Goal: Task Accomplishment & Management: Manage account settings

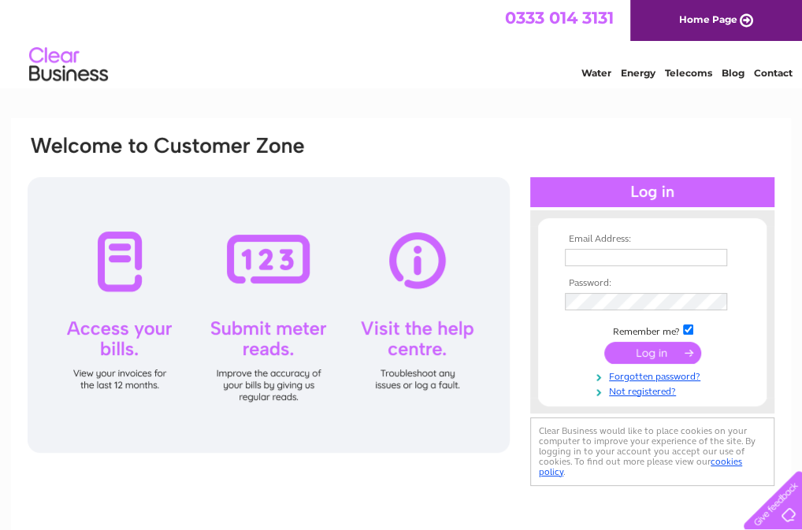
type input "pjdurcan@yahoo.com"
click at [652, 354] on input "submit" at bounding box center [652, 353] width 97 height 22
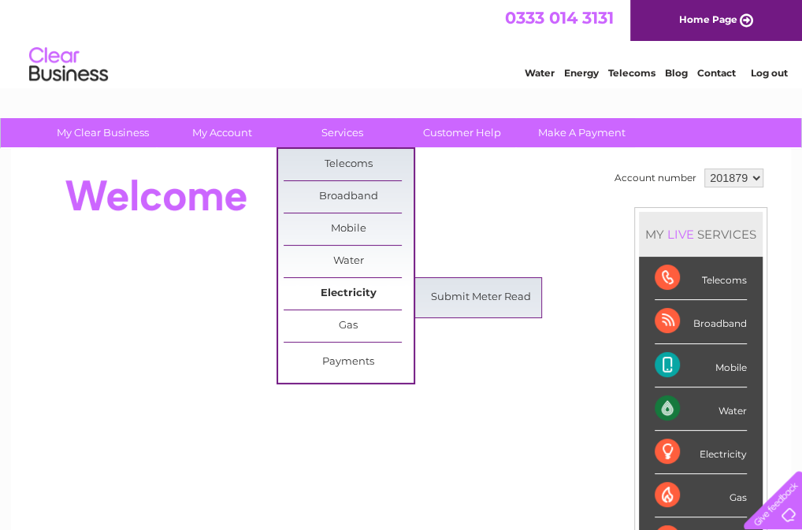
click at [364, 292] on link "Electricity" at bounding box center [349, 294] width 130 height 32
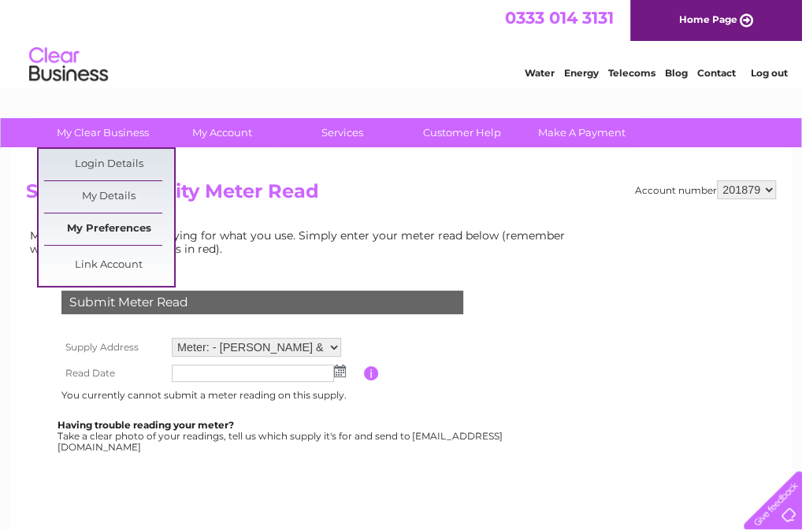
click at [124, 230] on link "My Preferences" at bounding box center [109, 230] width 130 height 32
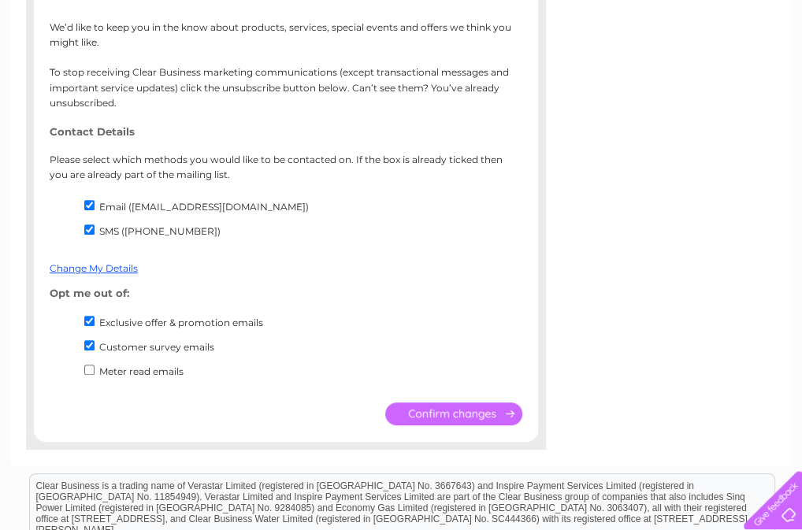
scroll to position [315, 0]
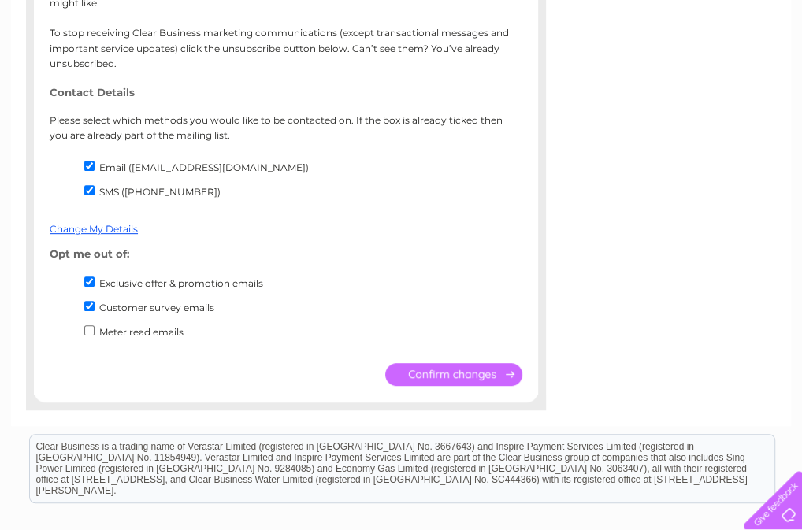
click at [90, 332] on input "Meter read emails" at bounding box center [89, 330] width 10 height 10
checkbox input "true"
click at [435, 380] on input "submit" at bounding box center [453, 374] width 137 height 23
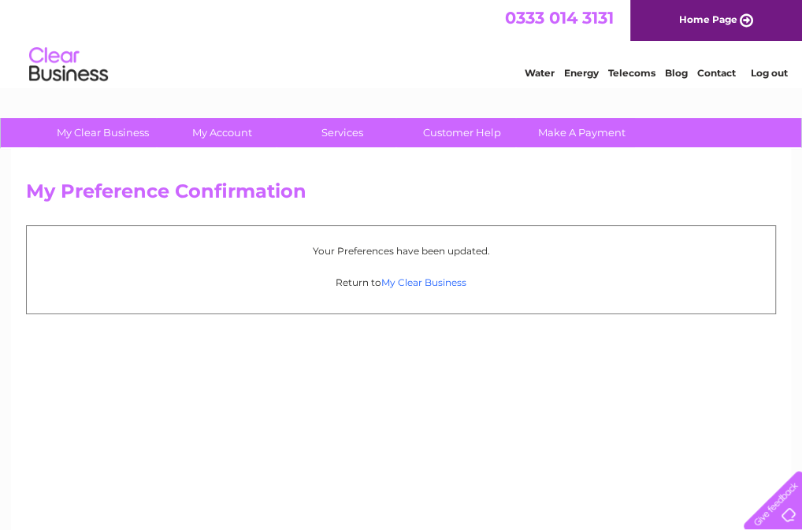
click at [444, 280] on link "My Clear Business" at bounding box center [423, 283] width 85 height 12
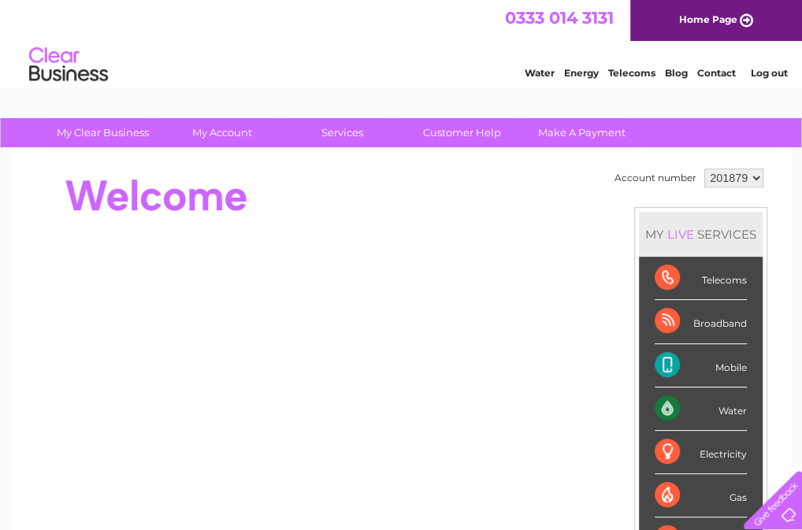
click at [776, 72] on link "Log out" at bounding box center [768, 73] width 37 height 12
